Goal: Find specific page/section: Find specific page/section

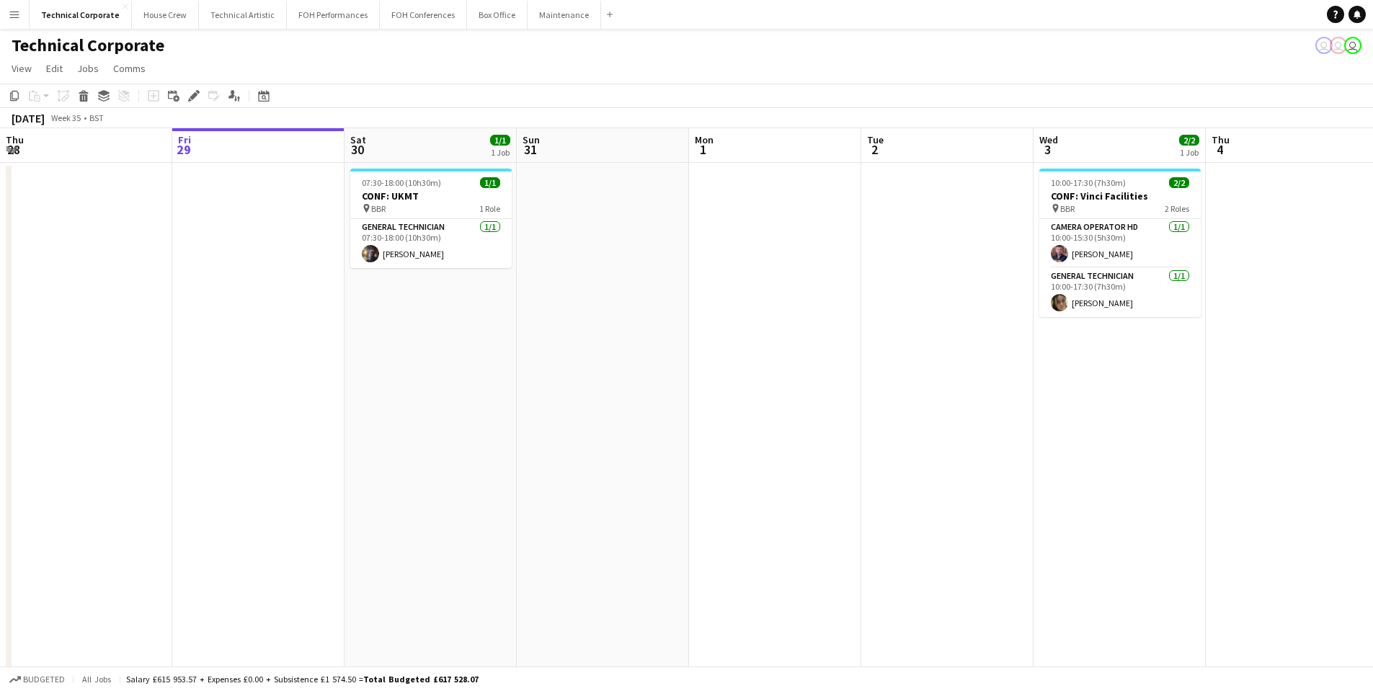
scroll to position [0, 522]
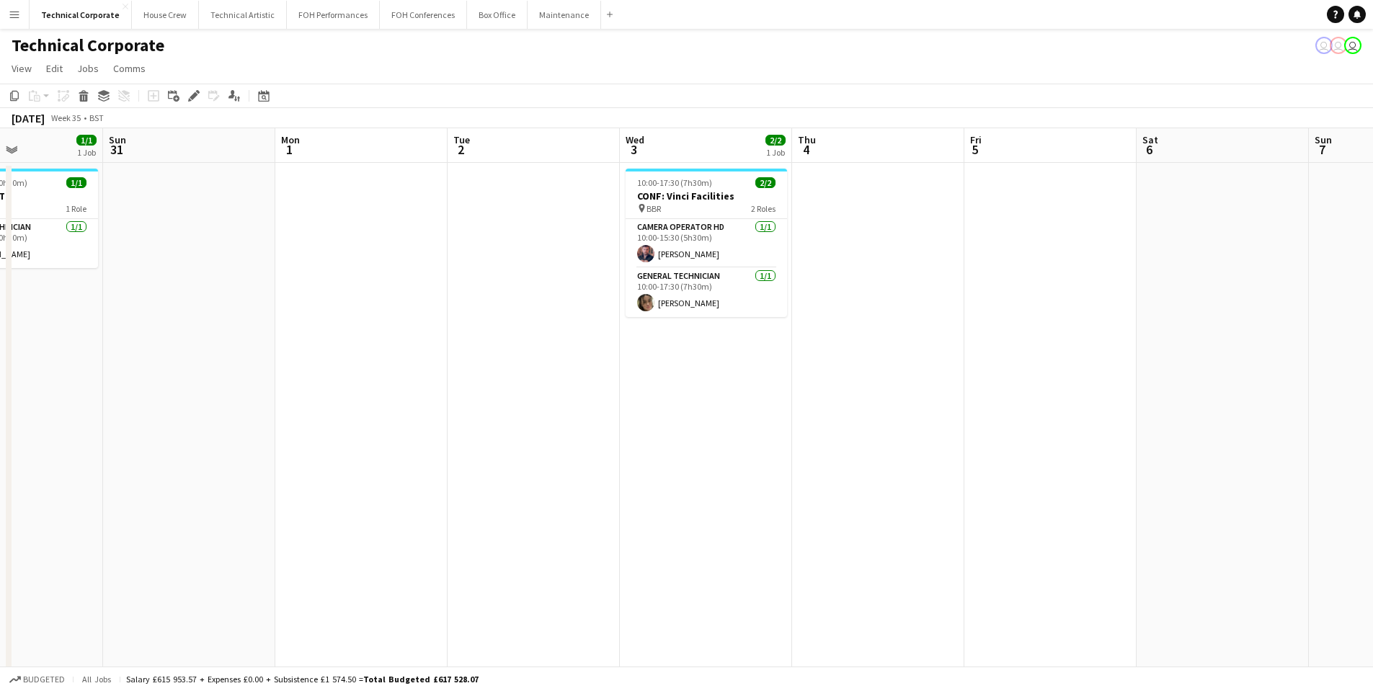
drag, startPoint x: 652, startPoint y: 298, endPoint x: 761, endPoint y: 296, distance: 108.8
click at [761, 296] on app-calendar-viewport "Thu 28 Fri 29 Sat 30 1/1 1 Job Sun 31 Mon 1 Tue 2 Wed 3 2/2 1 Job Thu 4 Fri 5 S…" at bounding box center [686, 498] width 1373 height 740
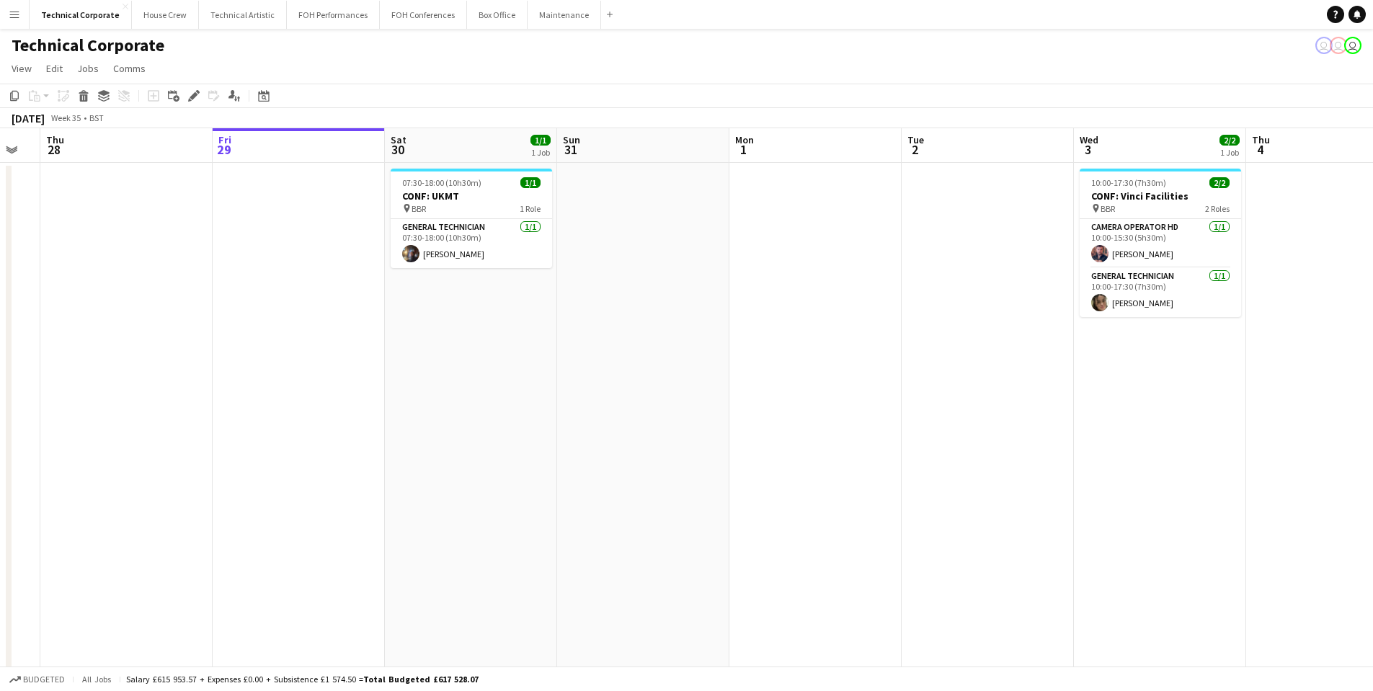
drag, startPoint x: 373, startPoint y: 319, endPoint x: 271, endPoint y: 370, distance: 114.7
click at [267, 370] on app-calendar-viewport "Tue 26 Wed 27 Thu 28 Fri 29 Sat 30 1/1 1 Job Sun 31 Mon 1 Tue 2 Wed 3 2/2 1 Job…" at bounding box center [686, 498] width 1373 height 740
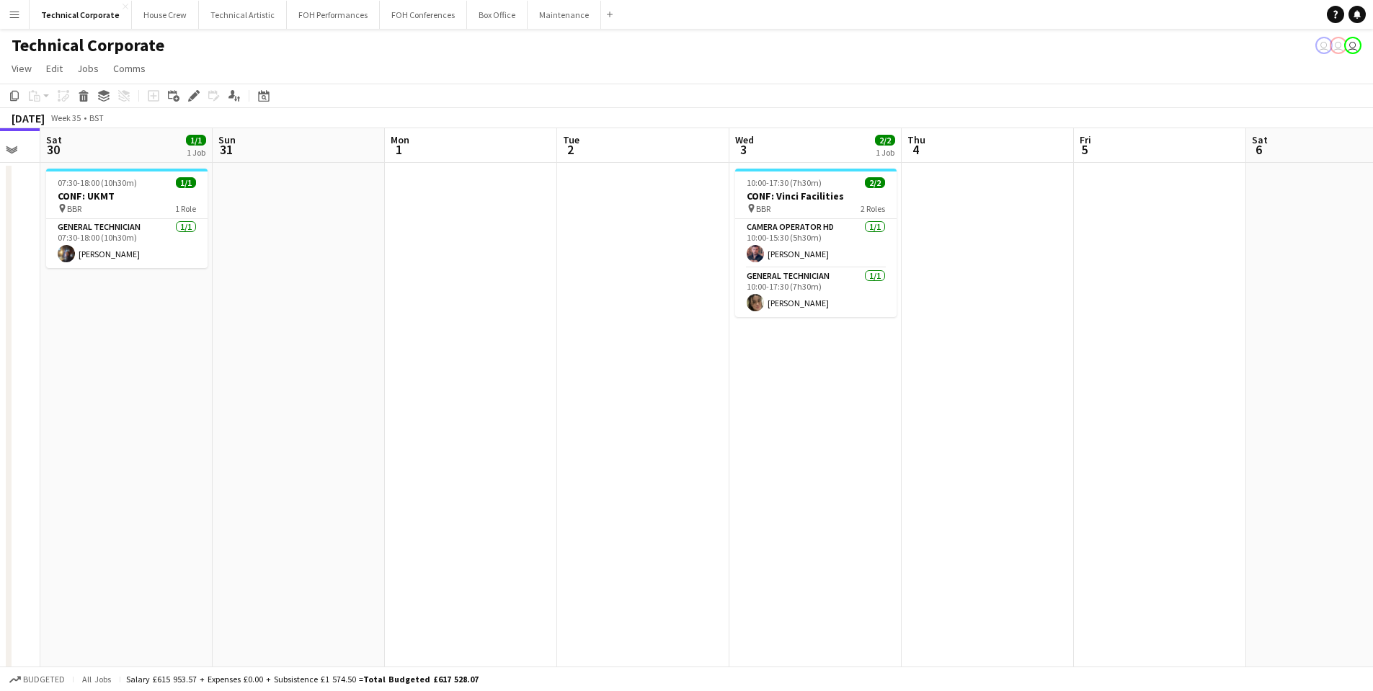
scroll to position [0, 515]
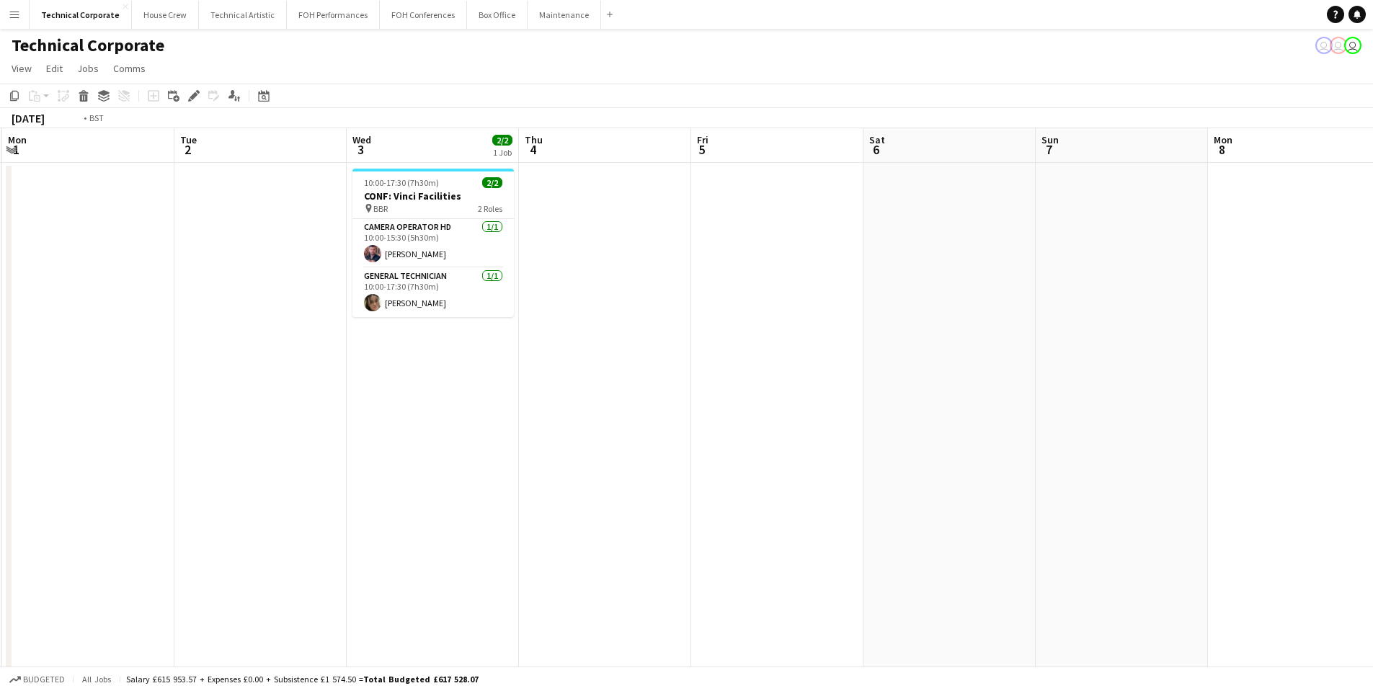
drag, startPoint x: 681, startPoint y: 391, endPoint x: 316, endPoint y: 419, distance: 365.7
click at [484, 404] on app-calendar-viewport "Fri 29 Sat 30 1/1 1 Job Sun 31 Mon 1 Tue 2 Wed 3 2/2 1 Job Thu 4 Fri 5 Sat 6 Su…" at bounding box center [686, 498] width 1373 height 740
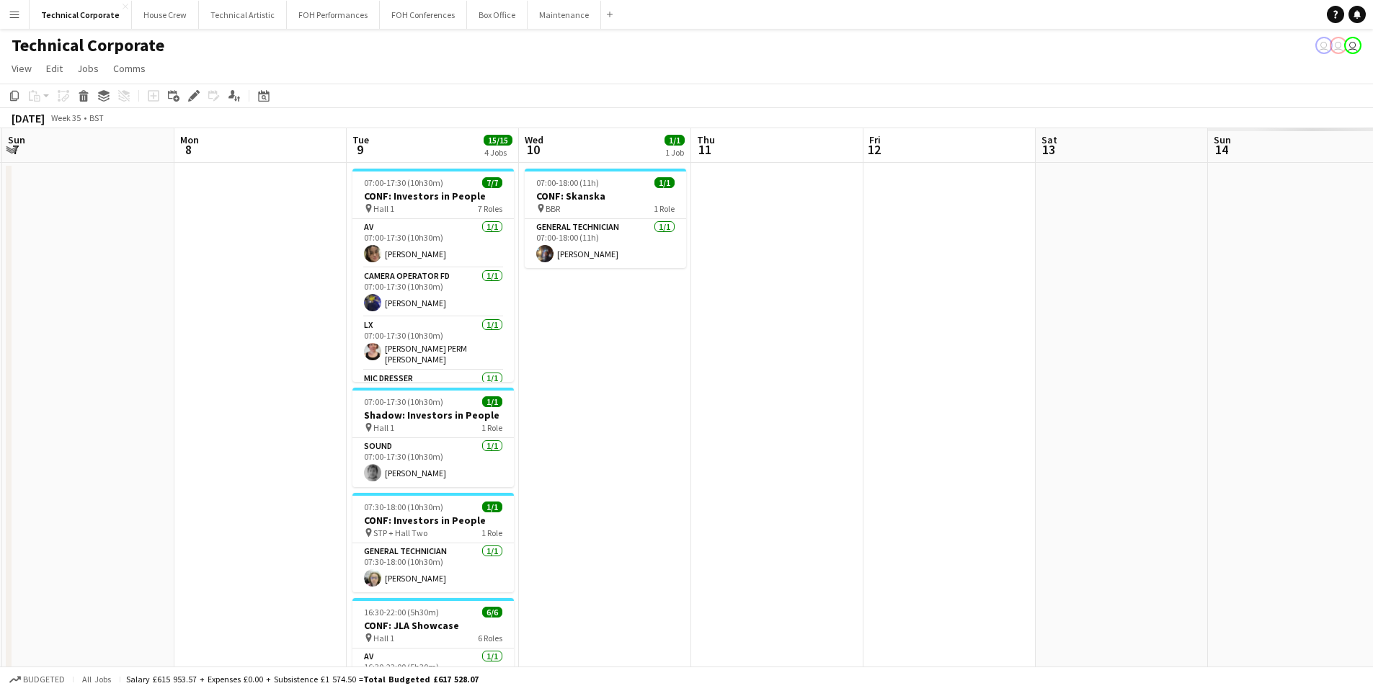
drag, startPoint x: 316, startPoint y: 419, endPoint x: 380, endPoint y: 409, distance: 64.1
click at [316, 419] on app-calendar-viewport "Thu 4 Fri 5 Sat 6 Sun 7 Mon 8 Tue 9 15/15 4 Jobs Wed 10 1/1 1 Job Thu 11 Fri 12…" at bounding box center [686, 498] width 1373 height 740
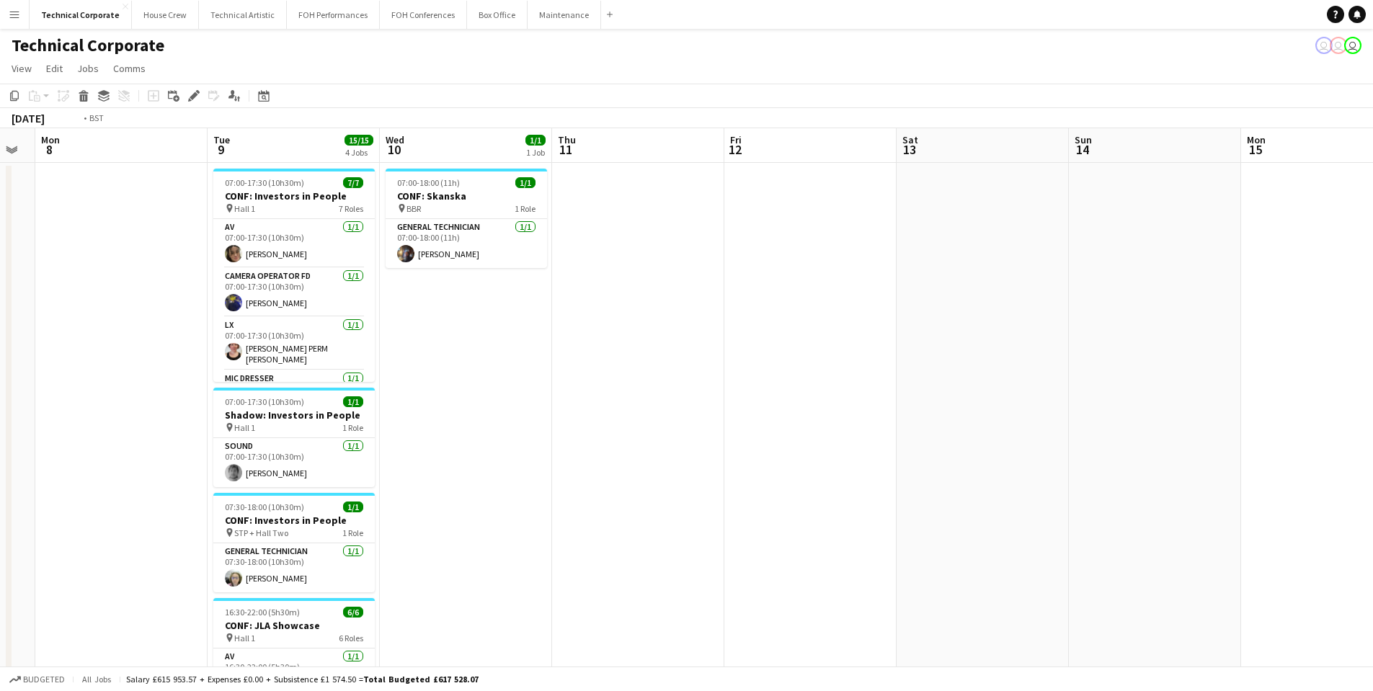
click at [451, 381] on app-calendar-viewport "Fri 5 Sat 6 Sun 7 Mon 8 Tue 9 15/15 4 Jobs Wed 10 1/1 1 Job Thu 11 Fri 12 Sat 1…" at bounding box center [686, 498] width 1373 height 740
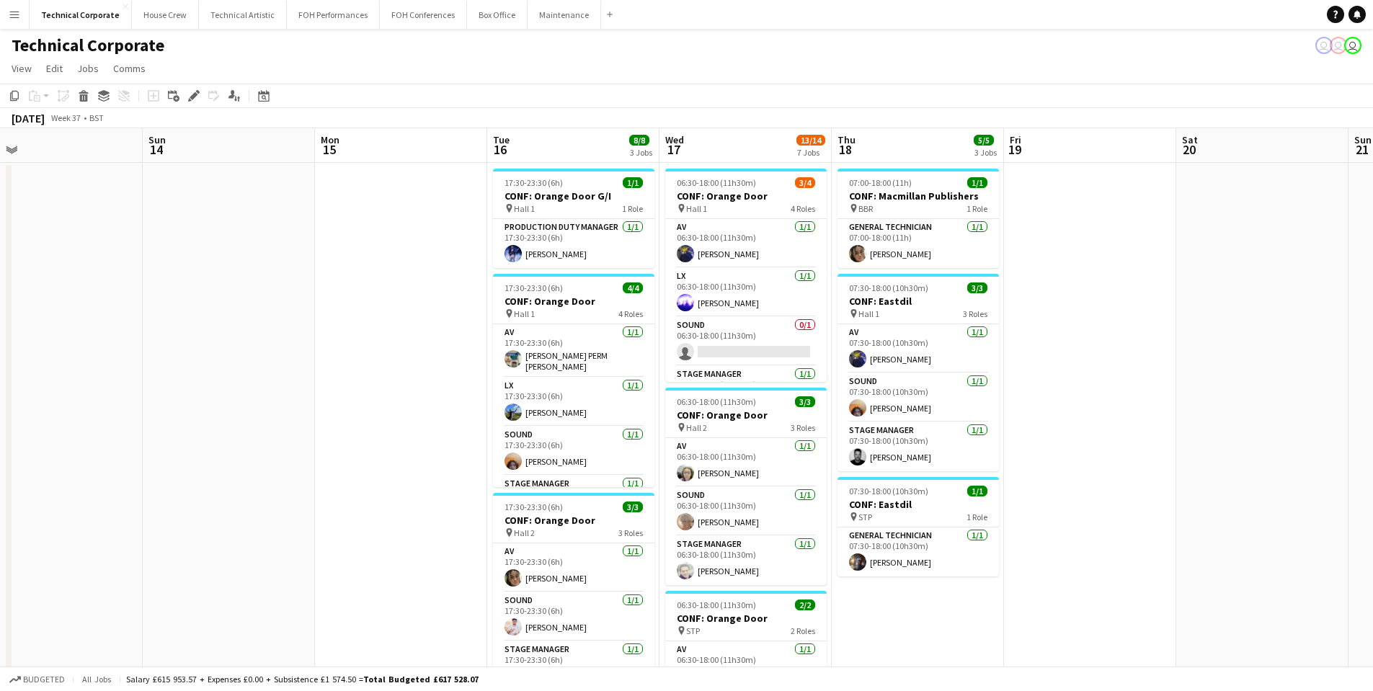
scroll to position [0, 563]
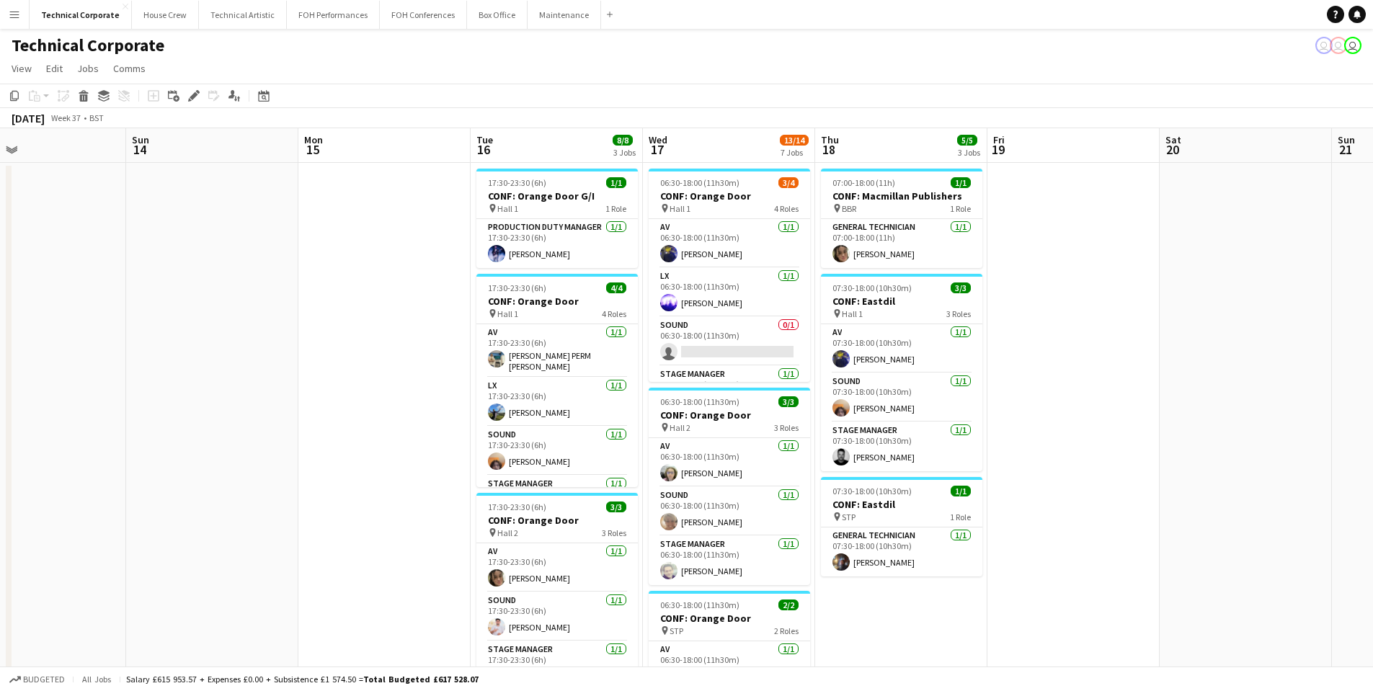
drag, startPoint x: 928, startPoint y: 340, endPoint x: 371, endPoint y: 362, distance: 557.5
click at [371, 362] on app-calendar-viewport "Wed 10 1/1 1 Job Thu 11 Fri 12 Sat 13 Sun 14 Mon 15 Tue 16 8/8 3 Jobs Wed 17 13…" at bounding box center [686, 692] width 1373 height 1129
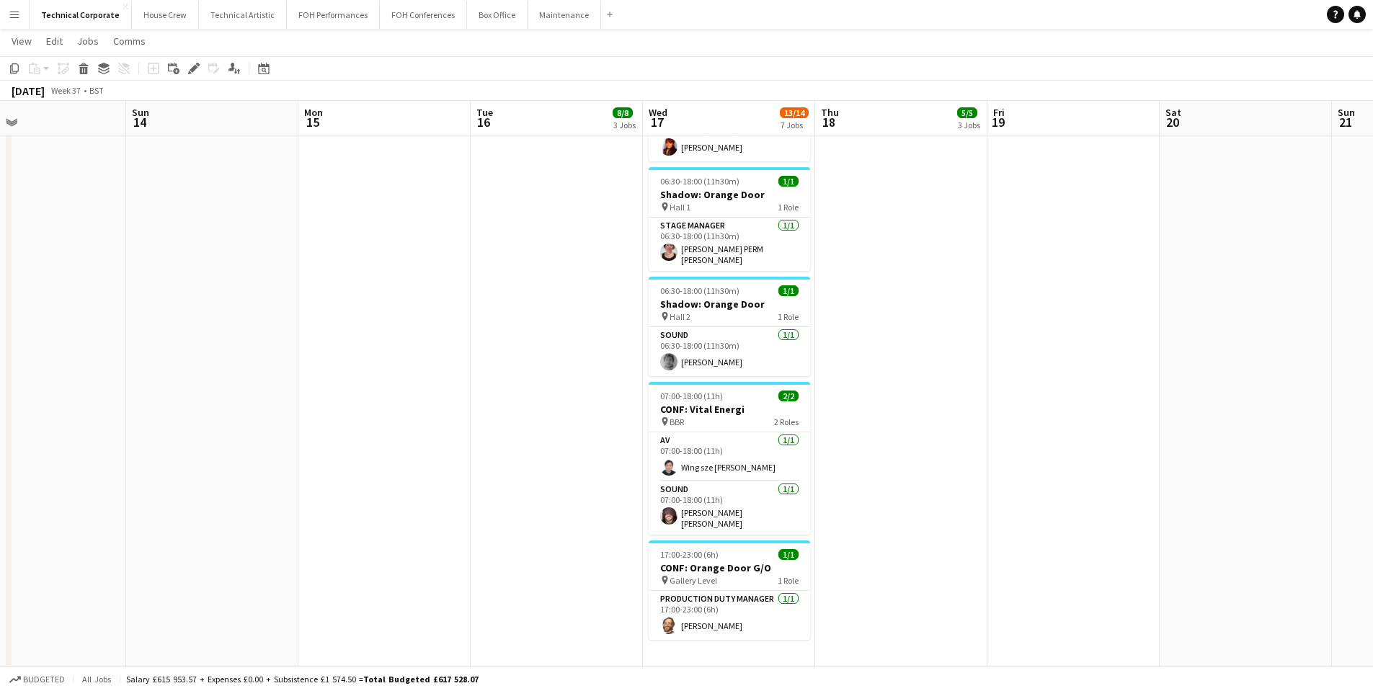
scroll to position [590, 0]
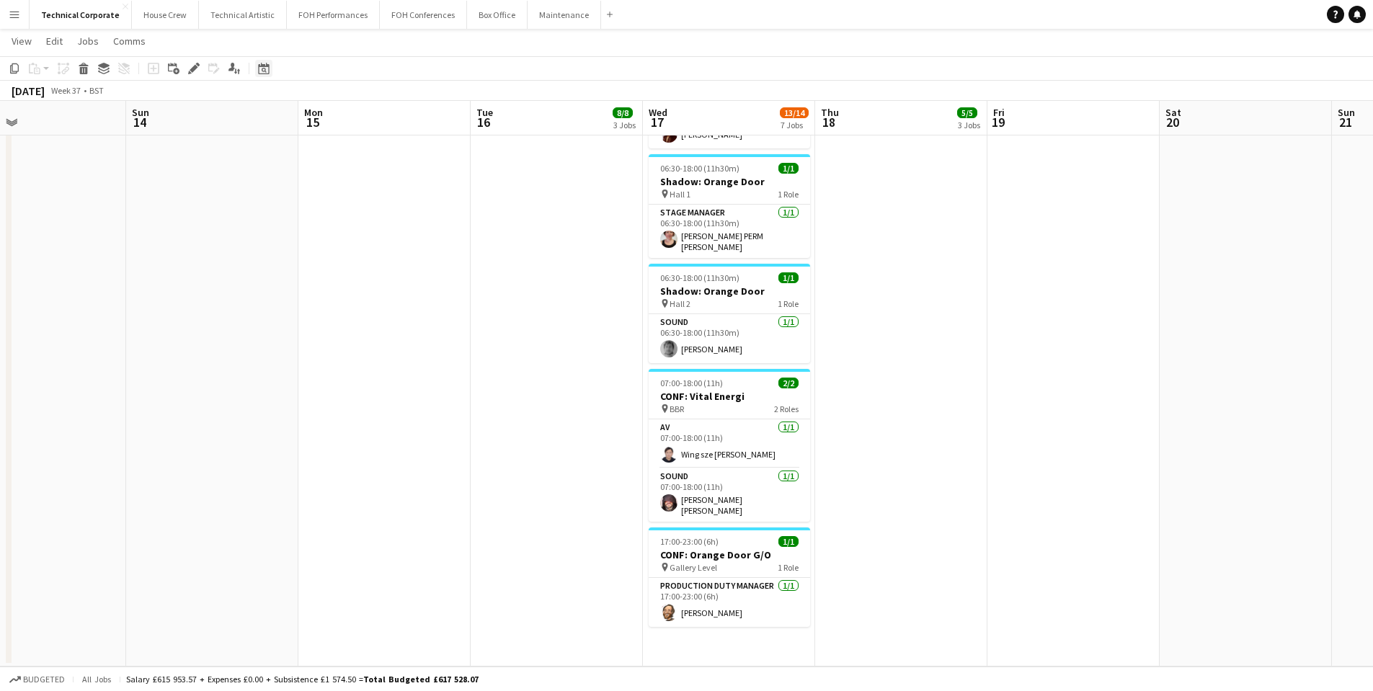
click at [262, 67] on icon at bounding box center [263, 69] width 11 height 12
click at [148, 12] on button "House Crew Close" at bounding box center [165, 15] width 67 height 28
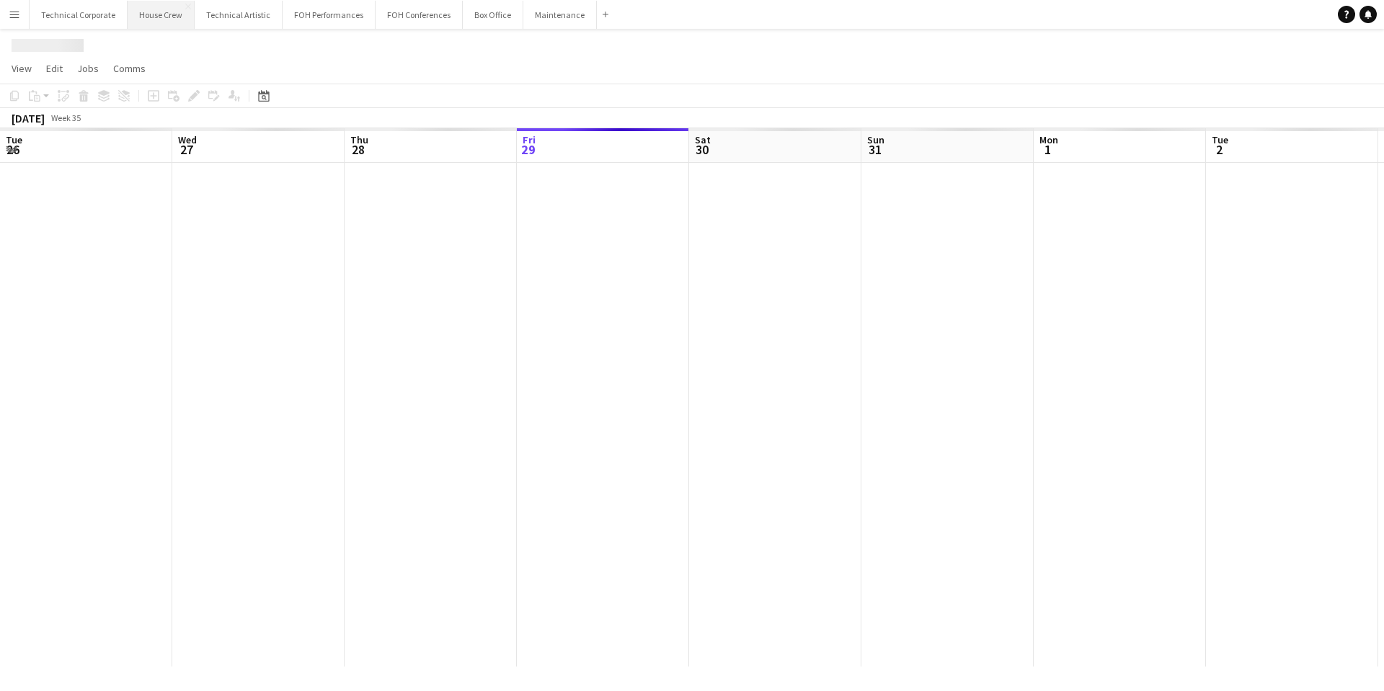
scroll to position [0, 344]
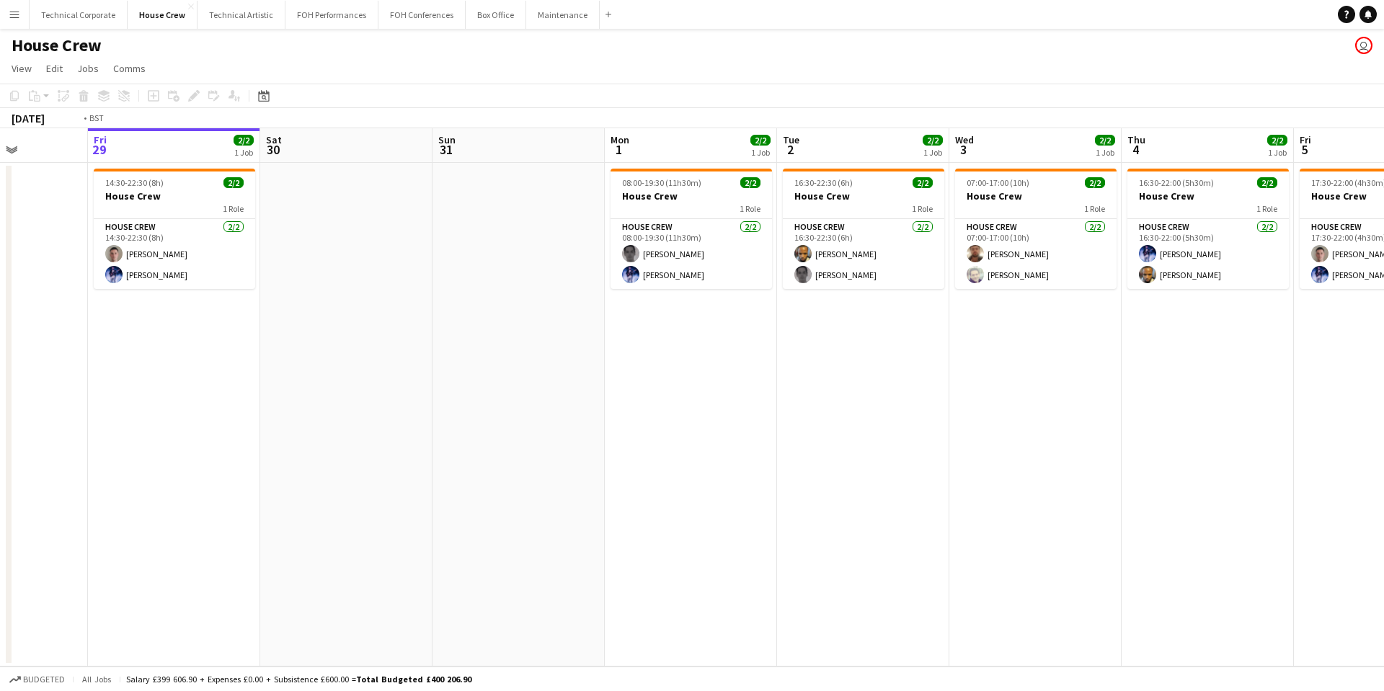
drag, startPoint x: 1206, startPoint y: 423, endPoint x: 462, endPoint y: 472, distance: 746.1
click at [373, 456] on app-calendar-viewport "Tue 26 3/3 2 Jobs Wed 27 Thu 28 Fri 29 2/2 1 Job Sat 30 Sun 31 Mon 1 2/2 1 Job …" at bounding box center [692, 397] width 1384 height 538
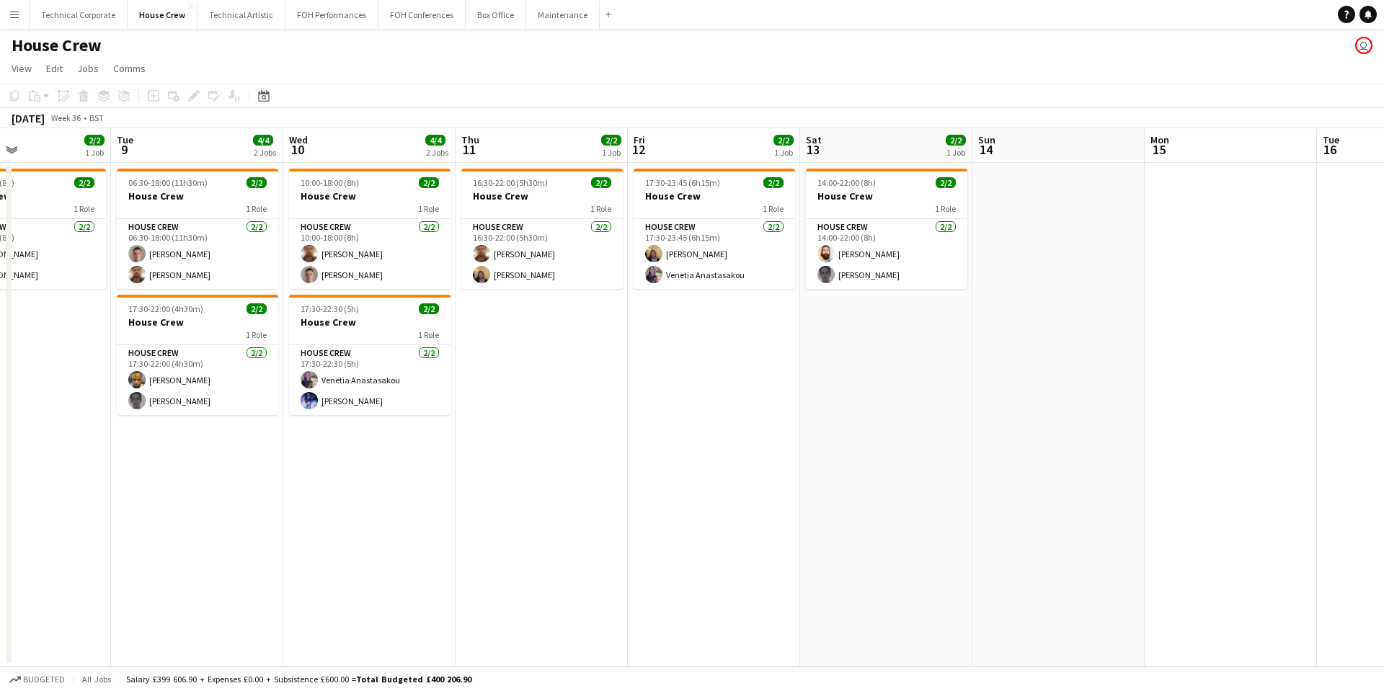
drag, startPoint x: 488, startPoint y: 466, endPoint x: 294, endPoint y: 476, distance: 194.1
click at [288, 479] on app-calendar-viewport "Thu 4 2/2 1 Job Fri 5 2/2 1 Job Sat 6 2/2 1 Job Sun 7 2/2 1 Job Mon 8 2/2 1 Job…" at bounding box center [692, 397] width 1384 height 538
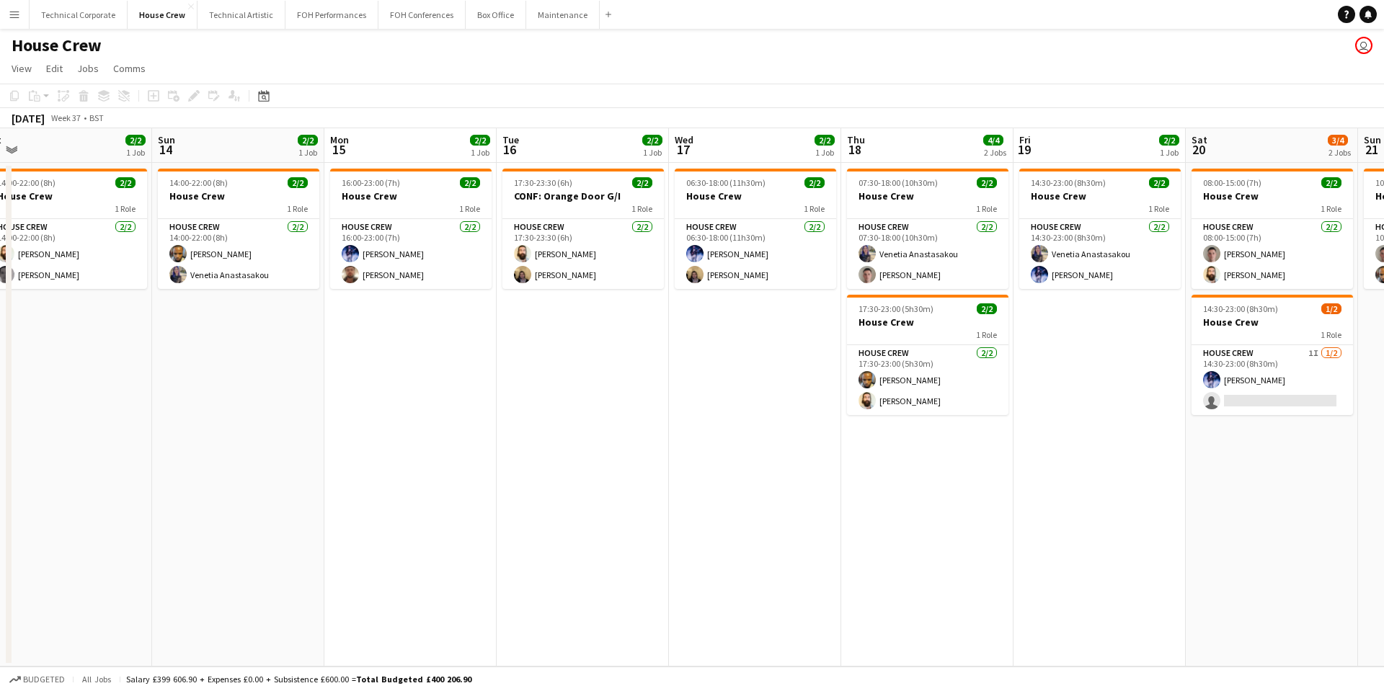
scroll to position [0, 455]
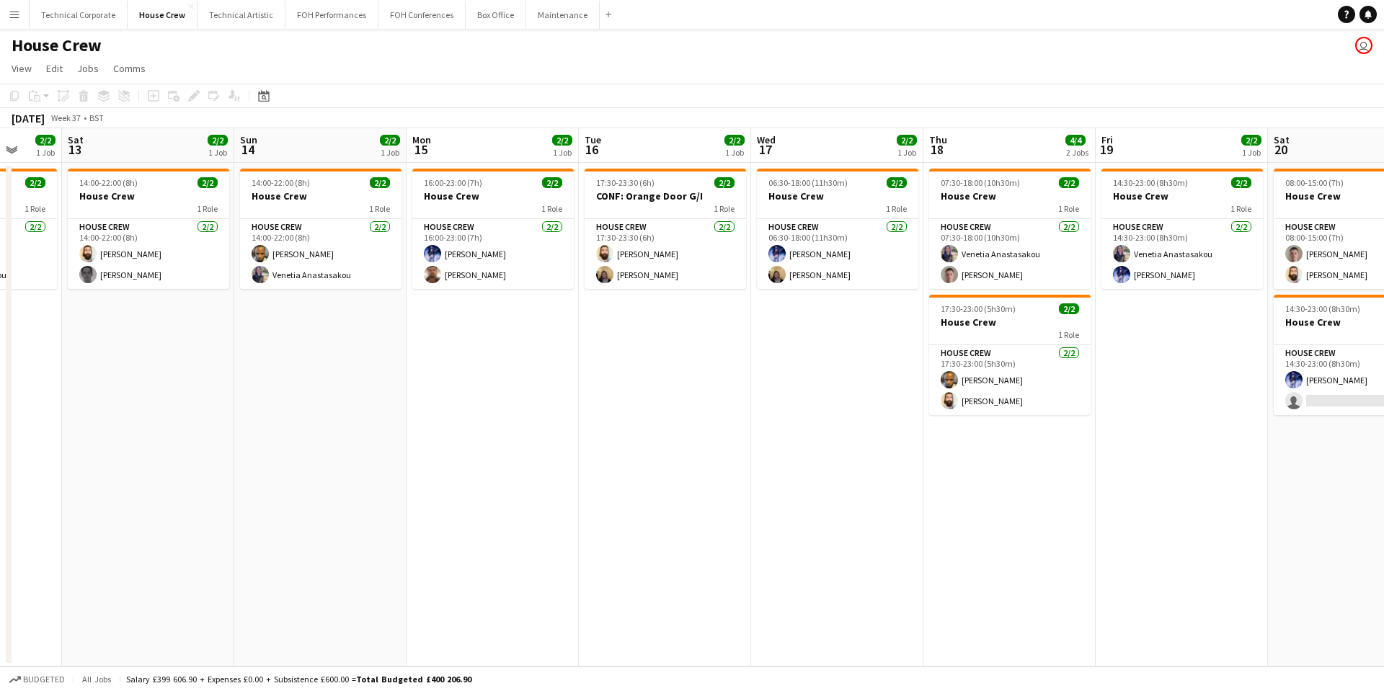
drag, startPoint x: 1139, startPoint y: 360, endPoint x: 84, endPoint y: 477, distance: 1061.5
click at [84, 477] on app-calendar-viewport "Wed 10 4/4 2 Jobs Thu 11 2/2 1 Job Fri 12 2/2 1 Job Sat 13 2/2 1 Job Sun 14 2/2…" at bounding box center [692, 397] width 1384 height 538
click at [63, 16] on button "Technical Corporate Close" at bounding box center [79, 15] width 98 height 28
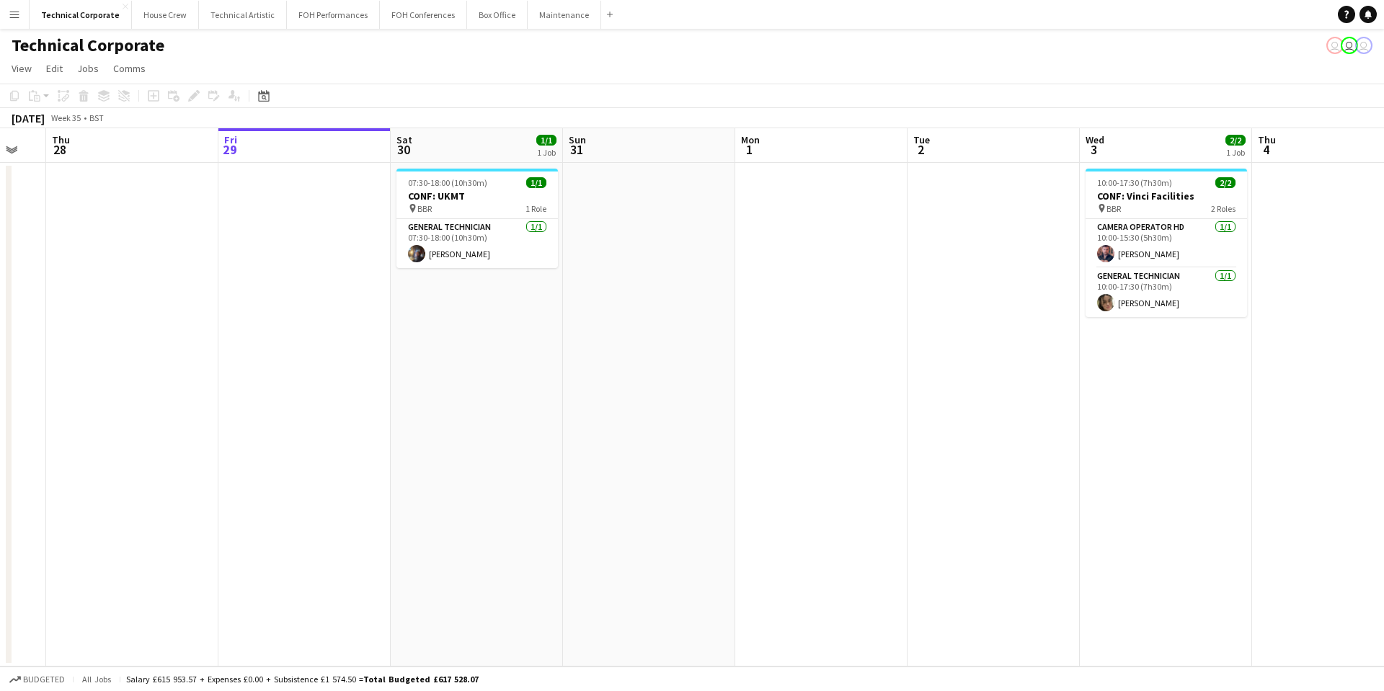
scroll to position [0, 348]
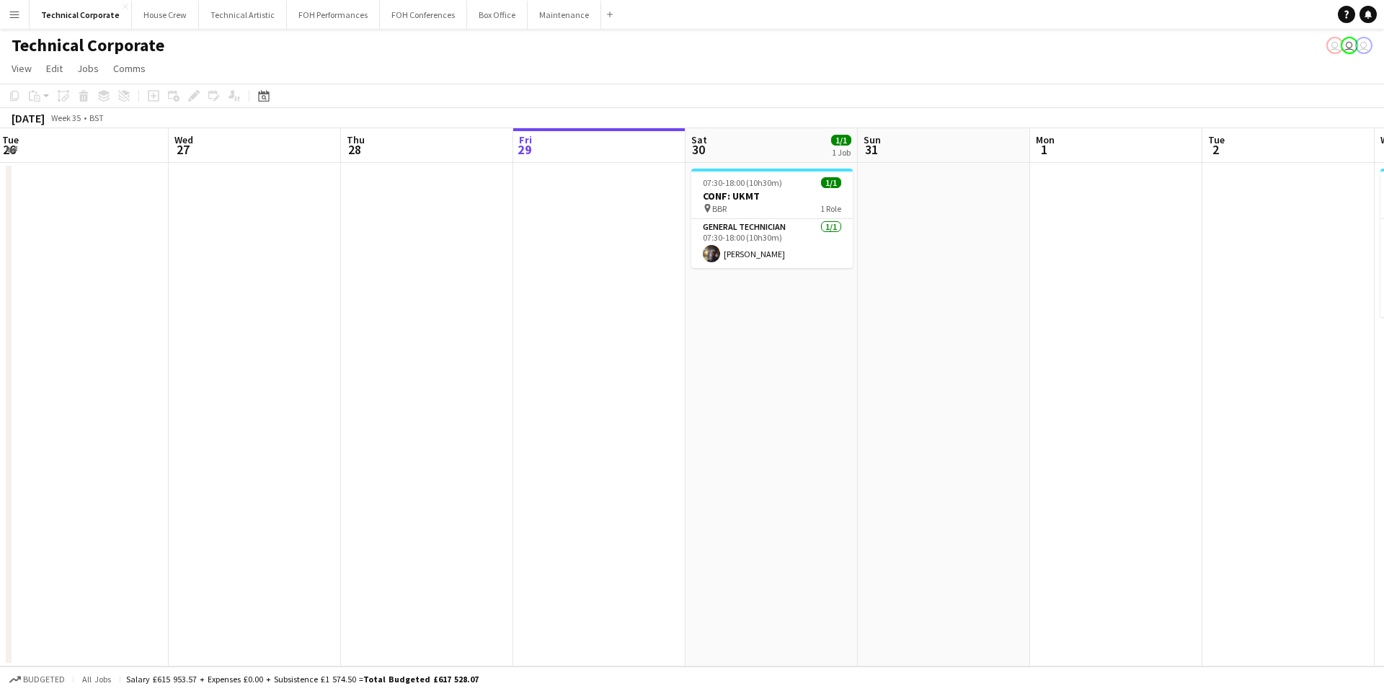
drag, startPoint x: 275, startPoint y: 276, endPoint x: 609, endPoint y: 278, distance: 334.4
click at [609, 278] on app-calendar-viewport "Sun 24 Mon 25 Tue 26 Wed 27 Thu 28 Fri 29 Sat 30 1/1 1 Job Sun 31 Mon 1 Tue 2 W…" at bounding box center [692, 397] width 1384 height 538
